Goal: Information Seeking & Learning: Learn about a topic

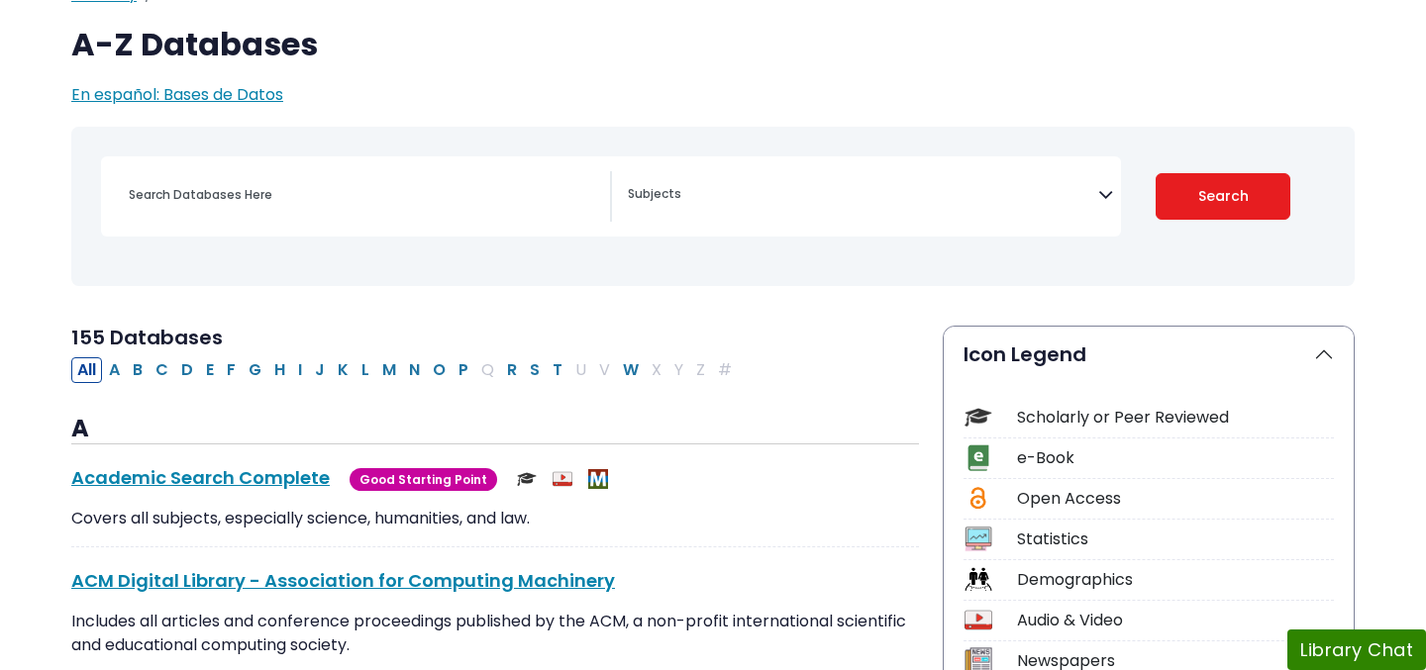
scroll to position [239, 0]
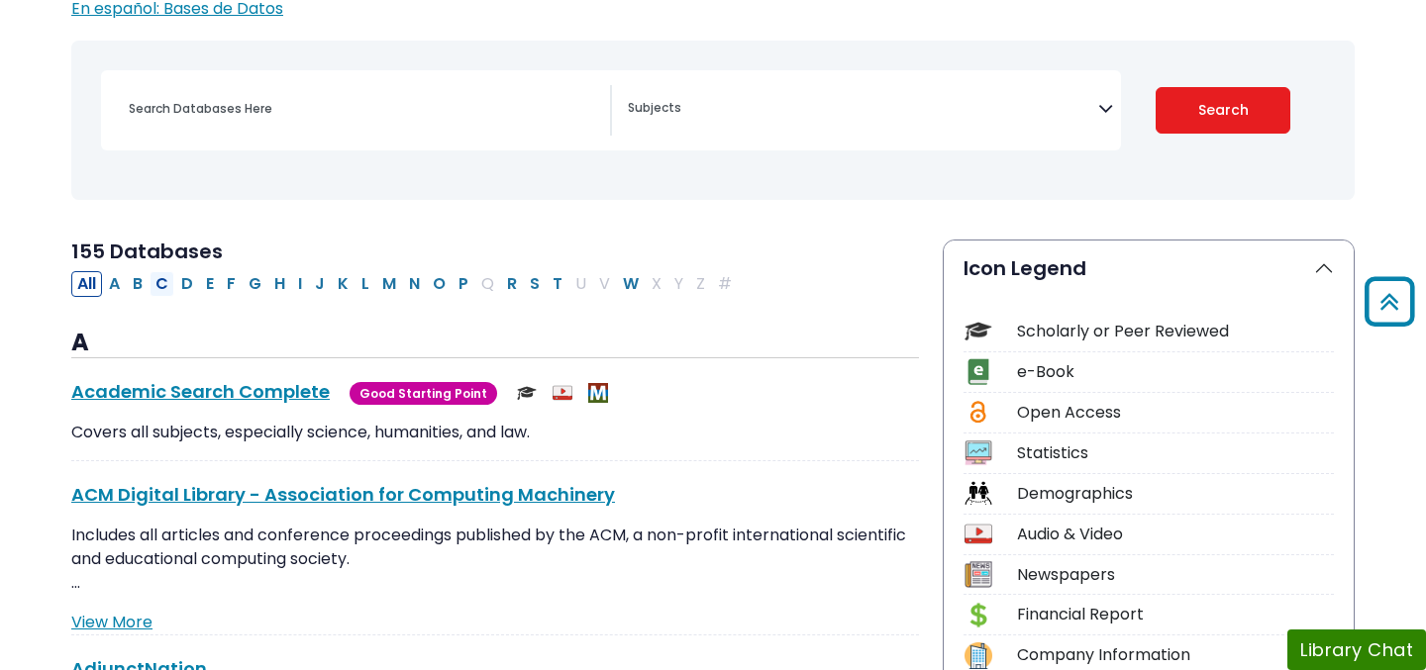
click at [158, 284] on button "C" at bounding box center [162, 284] width 25 height 26
select select "Database Subject Filter"
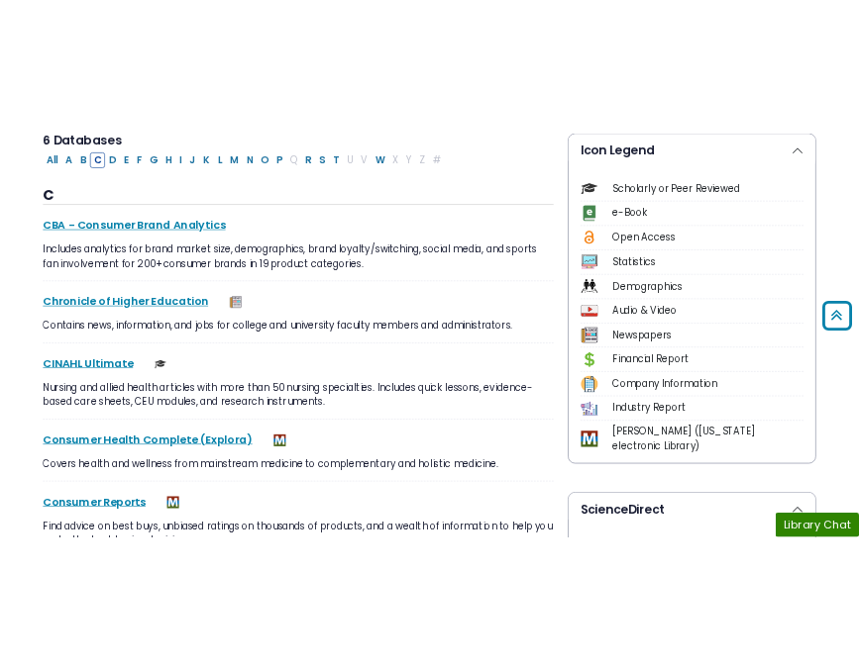
scroll to position [516, 0]
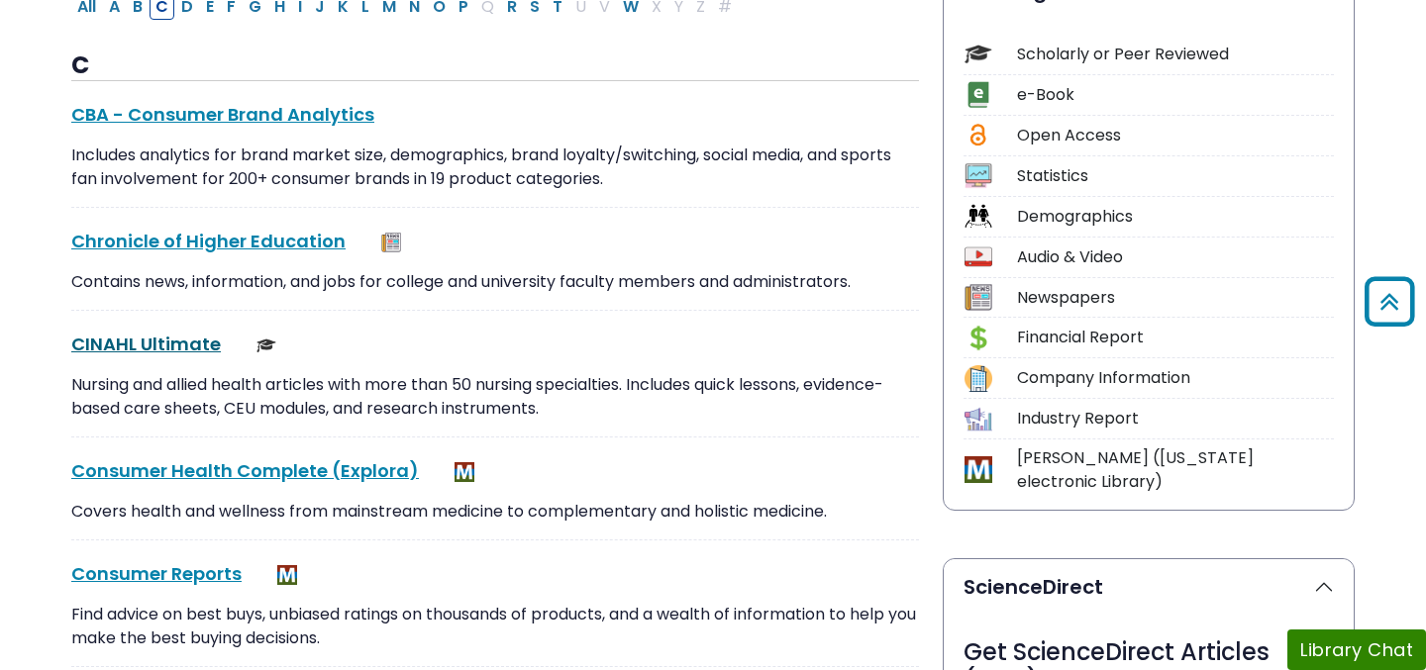
click at [136, 332] on link "CINAHL Ultimate This link opens in a new window" at bounding box center [146, 344] width 150 height 25
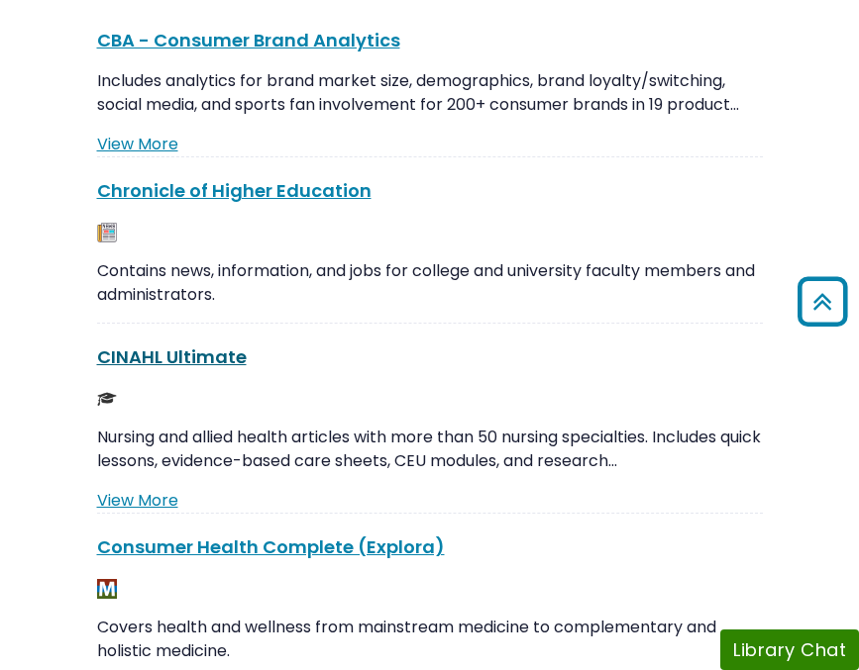
click at [204, 360] on link "CINAHL Ultimate This link opens in a new window" at bounding box center [172, 357] width 150 height 25
click at [207, 354] on link "CINAHL Ultimate This link opens in a new window" at bounding box center [172, 357] width 150 height 25
click at [210, 360] on link "CINAHL Ultimate This link opens in a new window" at bounding box center [172, 357] width 150 height 25
click at [203, 361] on link "CINAHL Ultimate This link opens in a new window" at bounding box center [172, 357] width 150 height 25
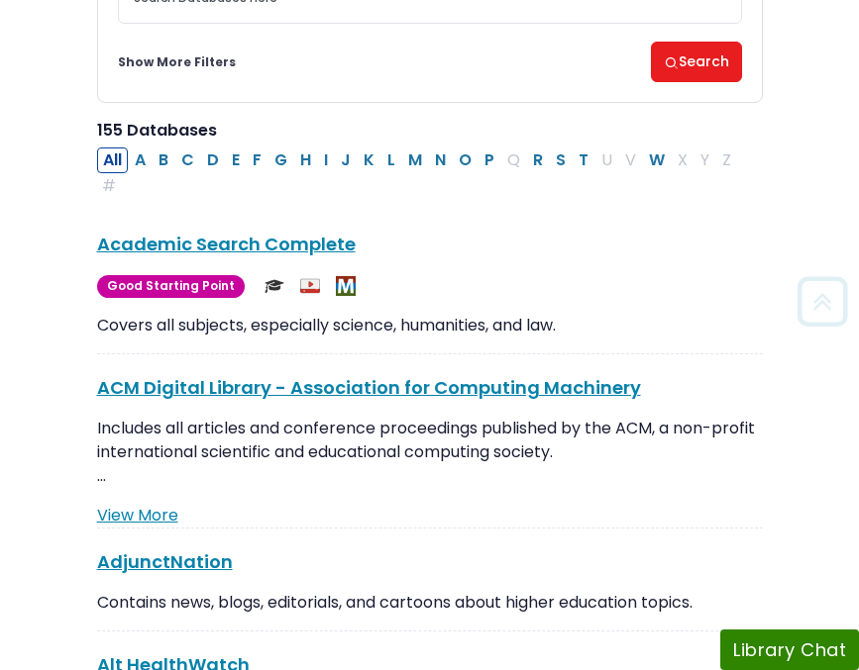
scroll to position [349, 0]
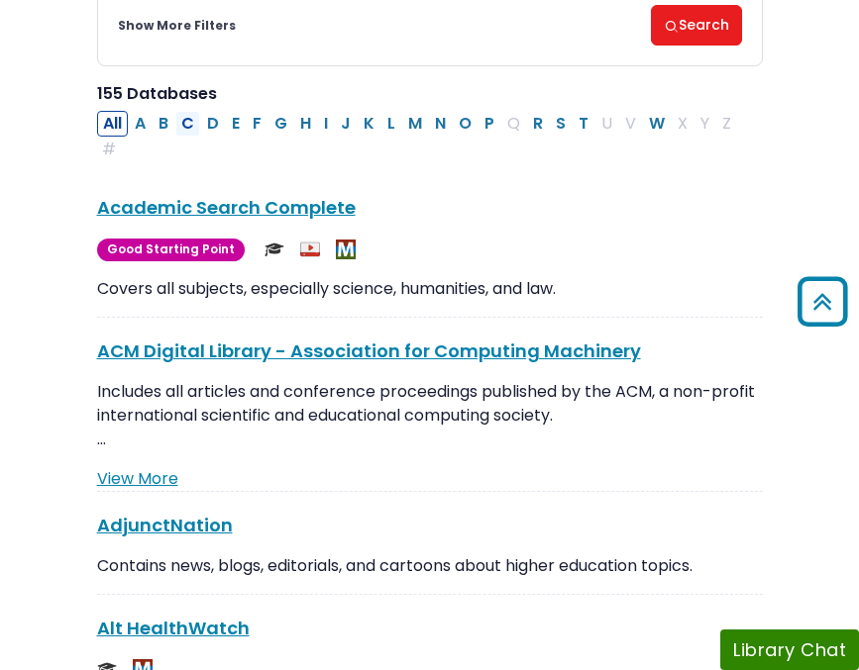
click at [184, 125] on button "C" at bounding box center [187, 124] width 25 height 26
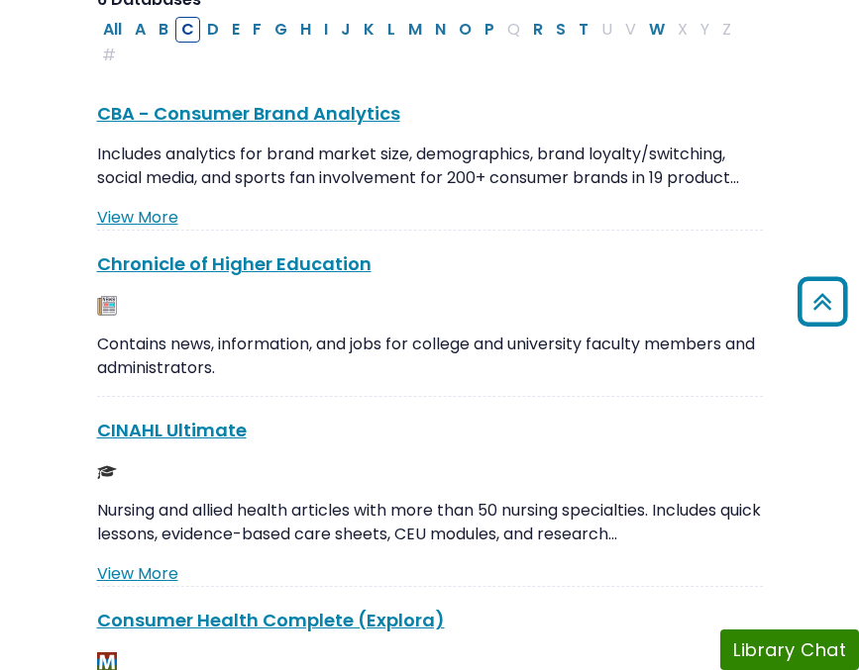
scroll to position [449, 0]
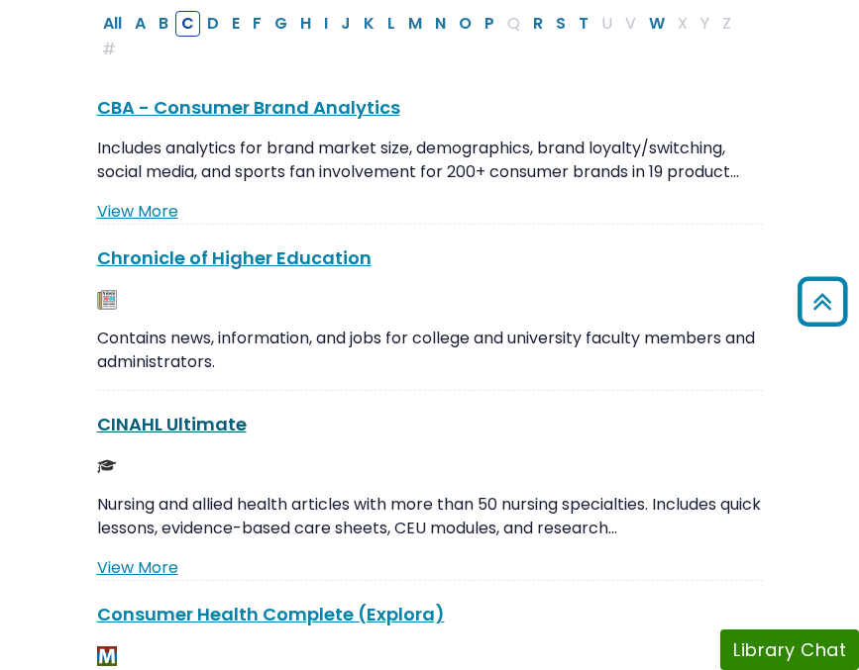
click at [201, 432] on link "CINAHL Ultimate This link opens in a new window" at bounding box center [172, 424] width 150 height 25
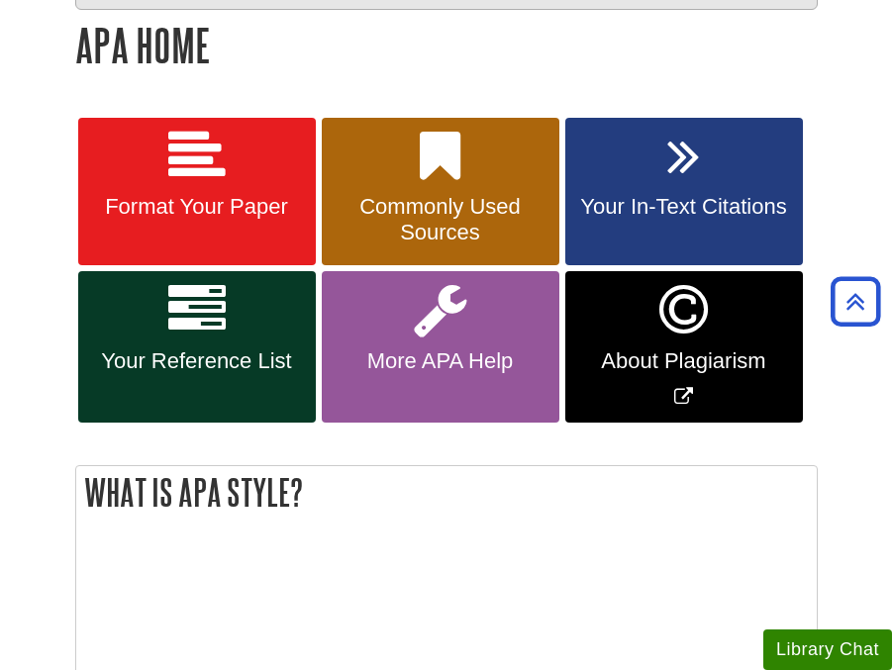
scroll to position [333, 0]
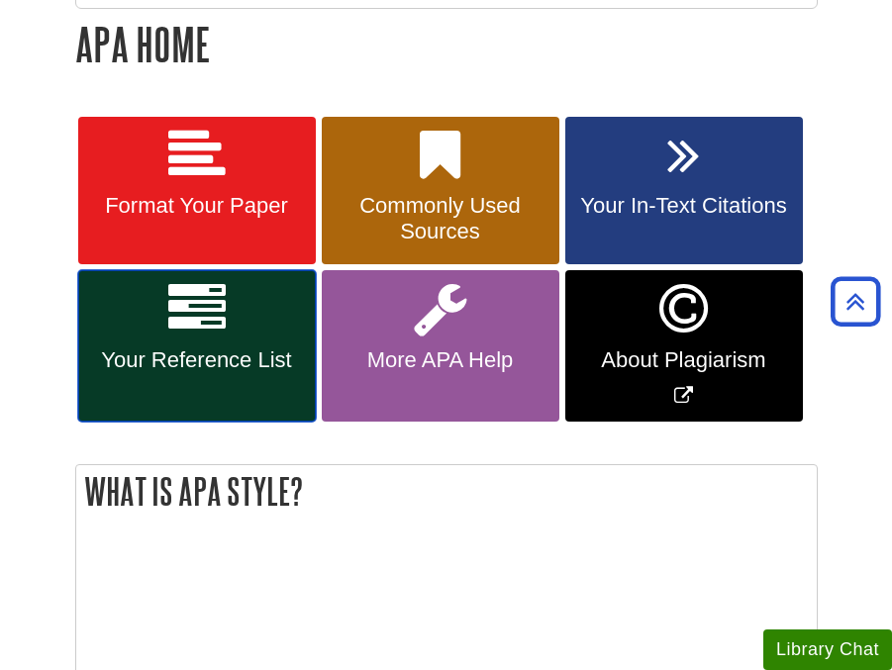
click at [208, 336] on icon at bounding box center [196, 308] width 57 height 57
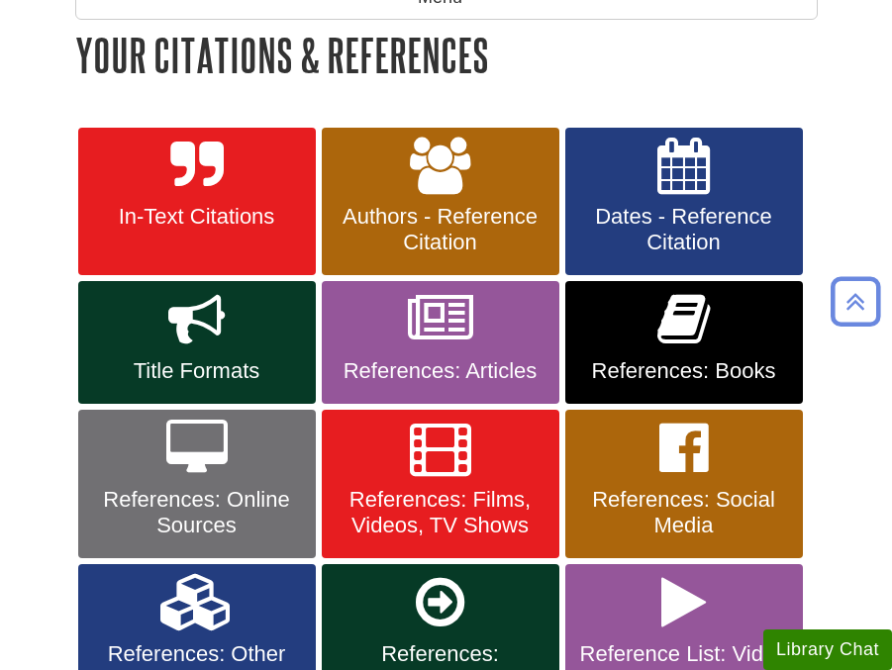
scroll to position [341, 0]
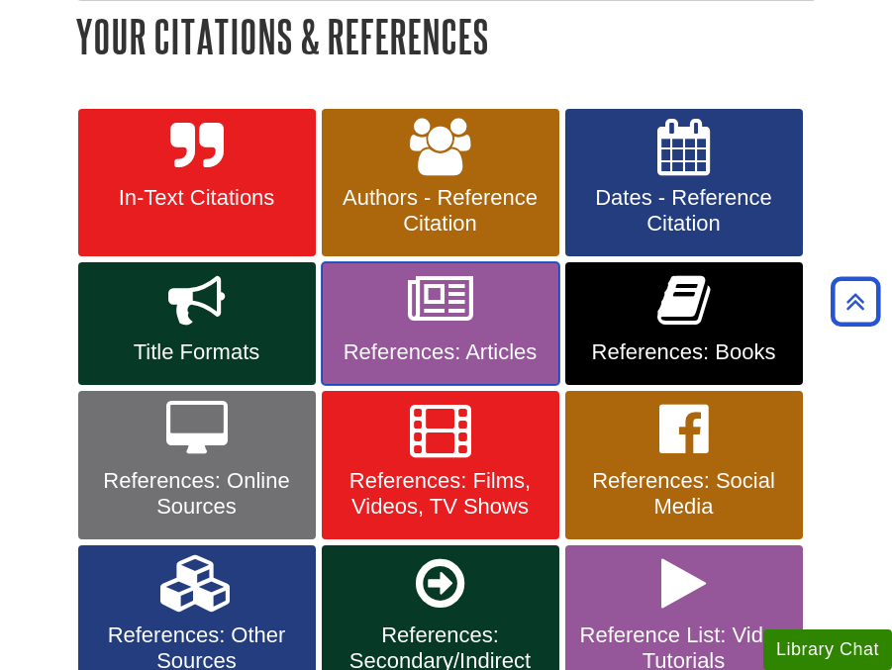
click at [439, 340] on span "References: Articles" at bounding box center [441, 353] width 208 height 26
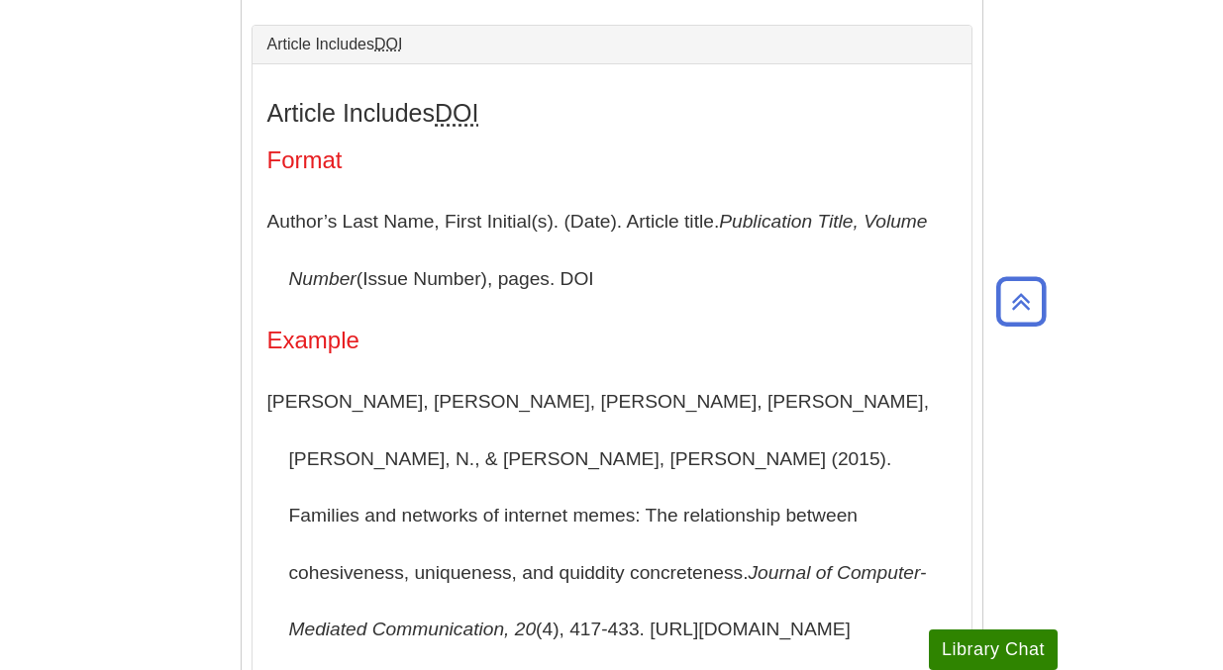
scroll to position [522, 0]
